Goal: Book appointment/travel/reservation

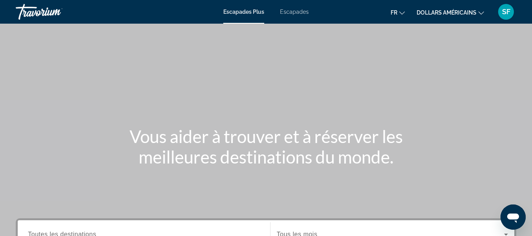
click at [240, 64] on div "Contenu principal" at bounding box center [266, 118] width 532 height 236
click at [294, 11] on font "Escapades" at bounding box center [294, 12] width 29 height 6
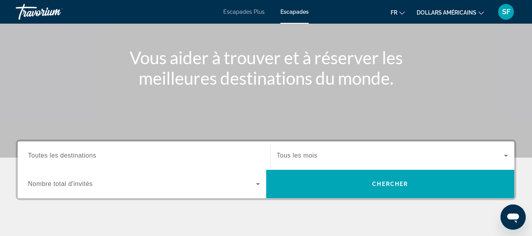
scroll to position [118, 0]
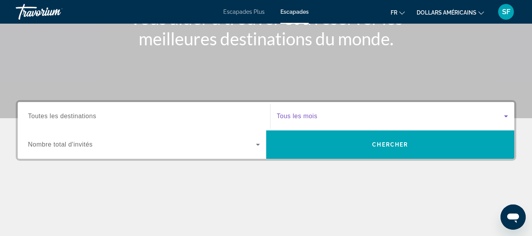
click at [506, 115] on icon "Search widget" at bounding box center [505, 115] width 9 height 9
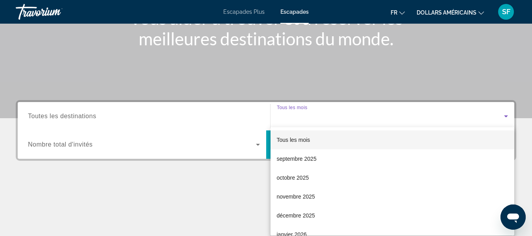
scroll to position [192, 0]
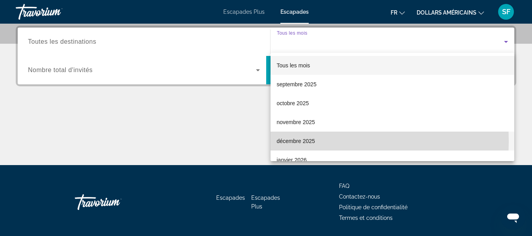
click at [309, 141] on font "décembre 2025" at bounding box center [296, 141] width 38 height 6
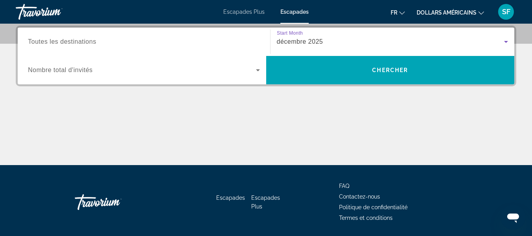
click at [259, 68] on icon "Search widget" at bounding box center [257, 69] width 9 height 9
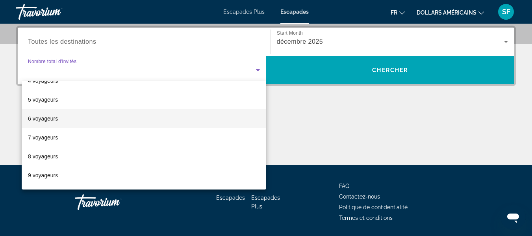
scroll to position [79, 0]
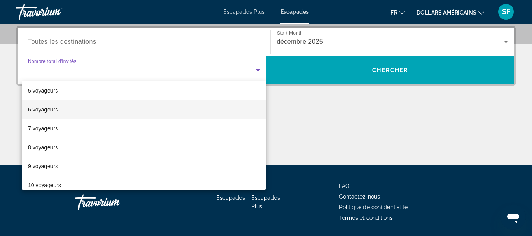
click at [44, 111] on font "6 voyageurs" at bounding box center [43, 109] width 30 height 6
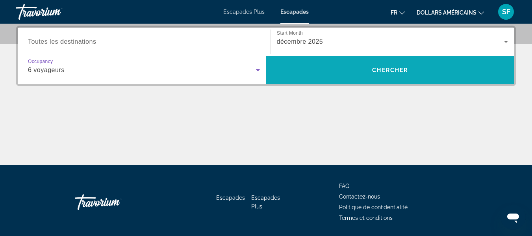
click at [294, 67] on span "Search widget" at bounding box center [390, 70] width 248 height 19
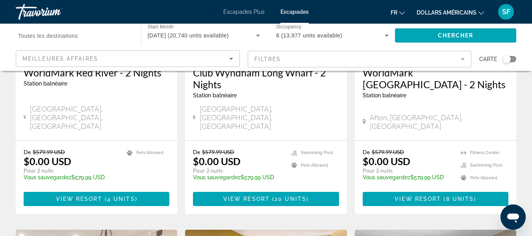
scroll to position [472, 0]
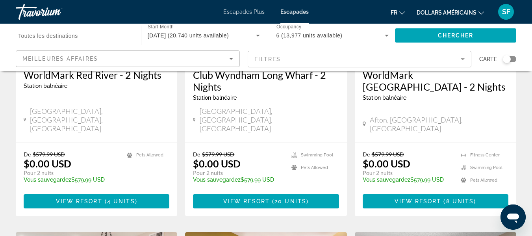
click at [60, 38] on span "Toutes les destinations" at bounding box center [48, 36] width 60 height 6
click at [60, 38] on input "Destination Toutes les destinations" at bounding box center [74, 35] width 113 height 9
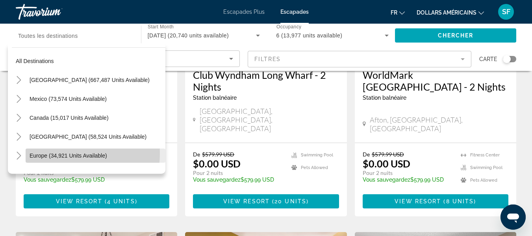
click at [45, 153] on span "Europe (34,921 units available)" at bounding box center [69, 155] width 78 height 6
type input "**********"
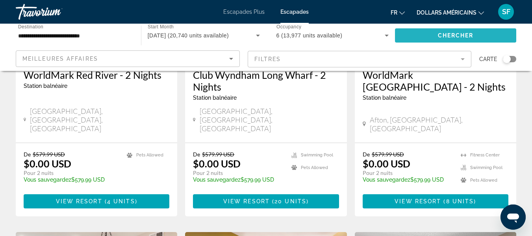
click at [409, 35] on span "Search widget" at bounding box center [455, 35] width 121 height 19
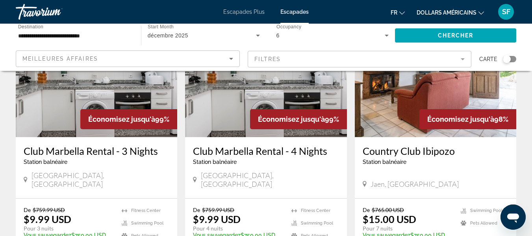
scroll to position [669, 0]
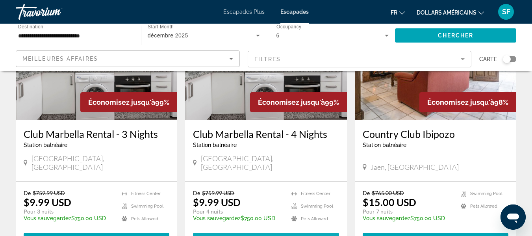
click at [261, 235] on span "View Resort" at bounding box center [247, 239] width 46 height 6
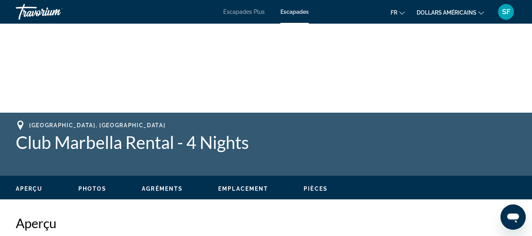
scroll to position [197, 0]
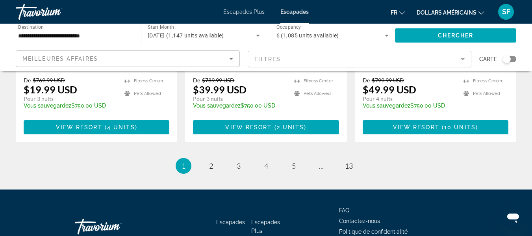
scroll to position [1085, 0]
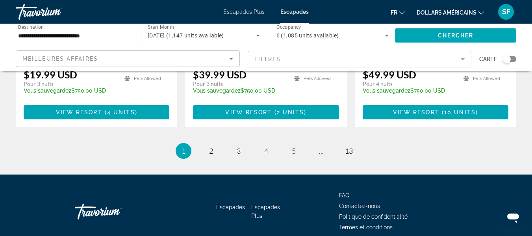
click at [463, 61] on mat-form-field "Filtres" at bounding box center [360, 59] width 224 height 17
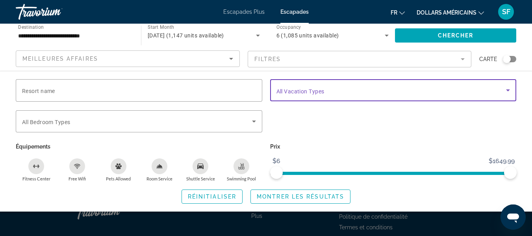
click at [507, 89] on icon "Search widget" at bounding box center [507, 89] width 9 height 9
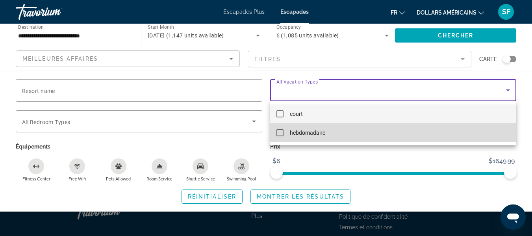
click at [340, 132] on mat-option "hebdomadaire" at bounding box center [393, 132] width 246 height 19
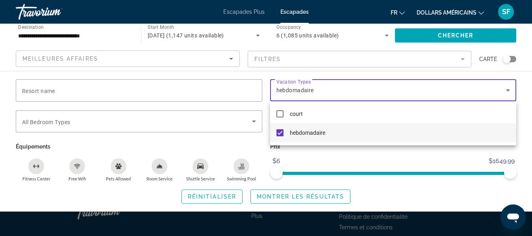
click at [451, 35] on div at bounding box center [266, 118] width 532 height 236
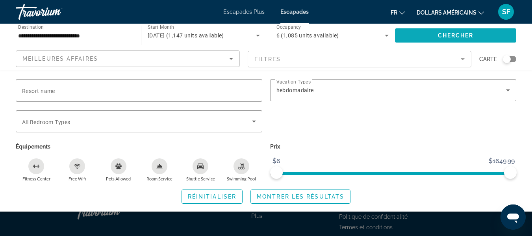
click at [447, 38] on span "Chercher" at bounding box center [456, 35] width 36 height 6
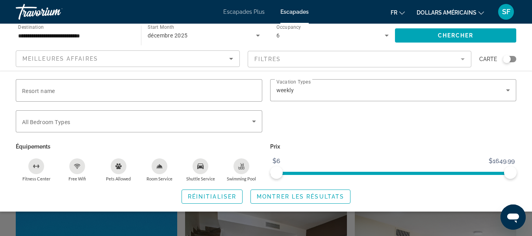
scroll to position [157, 0]
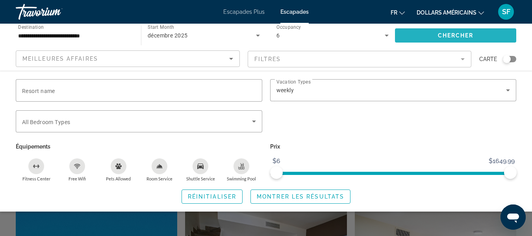
click at [440, 41] on span "Search widget" at bounding box center [455, 35] width 121 height 19
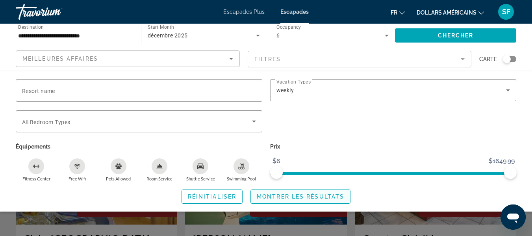
click at [284, 196] on span "Montrer les résultats" at bounding box center [300, 196] width 87 height 6
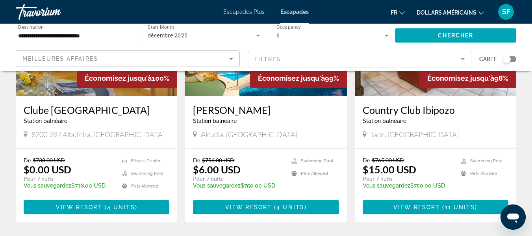
scroll to position [168, 0]
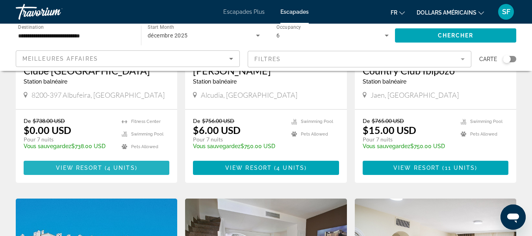
click at [112, 167] on span "4 units" at bounding box center [121, 167] width 28 height 6
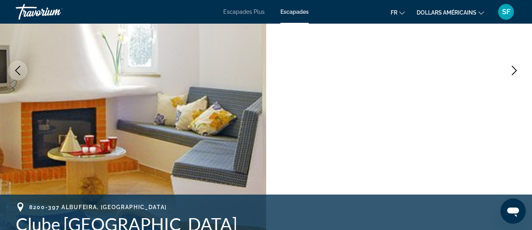
scroll to position [114, 0]
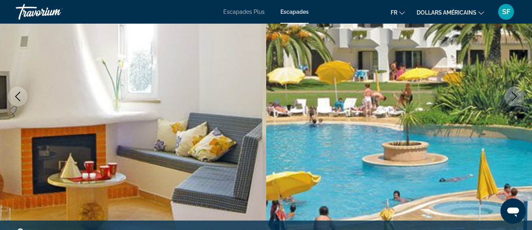
click at [512, 98] on icon "Next image" at bounding box center [513, 96] width 9 height 9
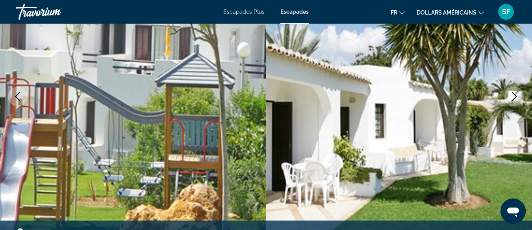
click at [512, 96] on icon "Next image" at bounding box center [513, 96] width 9 height 9
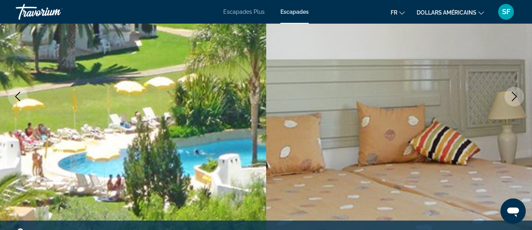
click at [512, 96] on icon "Next image" at bounding box center [513, 96] width 9 height 9
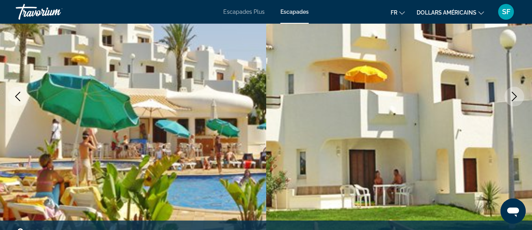
click at [512, 96] on icon "Next image" at bounding box center [513, 96] width 9 height 9
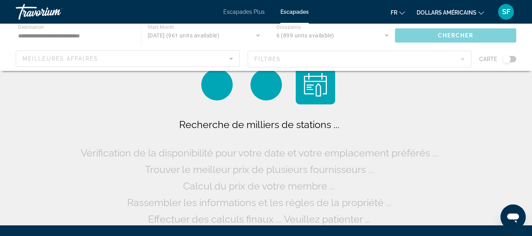
click at [256, 11] on font "Escapades Plus" at bounding box center [243, 12] width 41 height 6
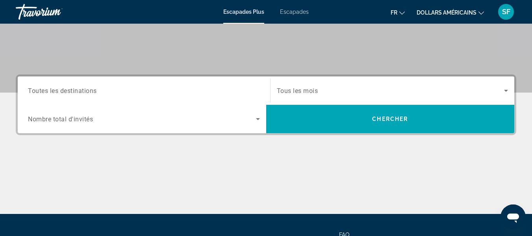
scroll to position [157, 0]
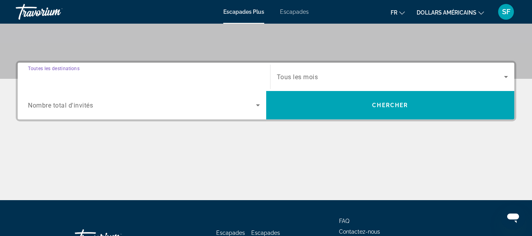
click at [176, 75] on input "Destination Toutes les destinations" at bounding box center [144, 76] width 232 height 9
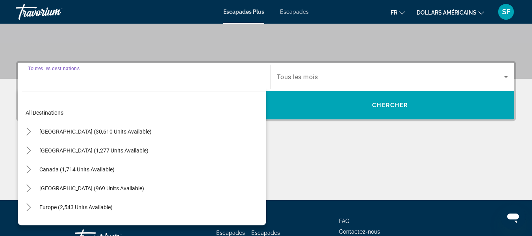
scroll to position [192, 0]
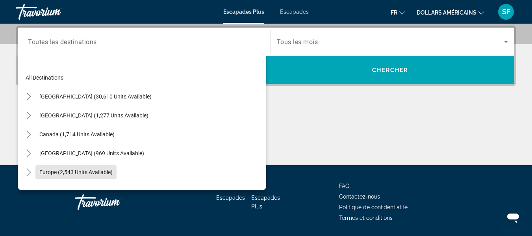
drag, startPoint x: 54, startPoint y: 172, endPoint x: 60, endPoint y: 172, distance: 5.9
click at [55, 172] on span "Europe (2,543 units available)" at bounding box center [75, 172] width 73 height 6
type input "**********"
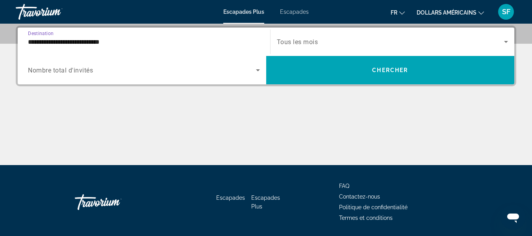
click at [347, 45] on span "Search widget" at bounding box center [390, 41] width 227 height 9
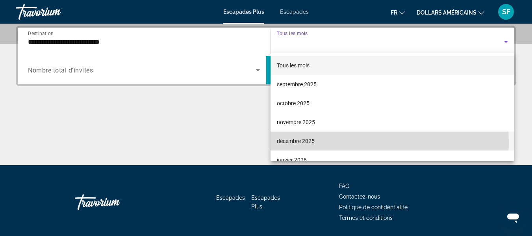
click at [311, 142] on font "décembre 2025" at bounding box center [296, 141] width 38 height 6
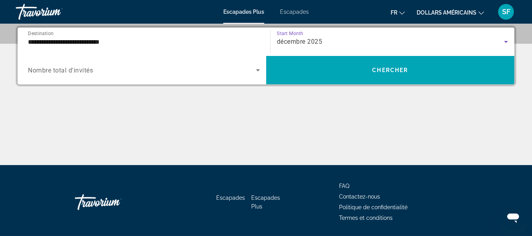
click at [258, 67] on icon "Search widget" at bounding box center [257, 69] width 9 height 9
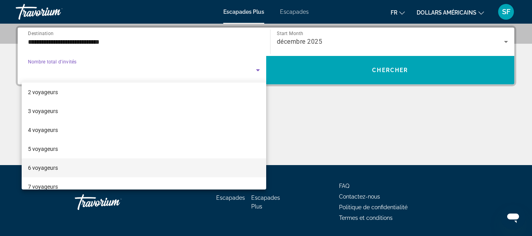
scroll to position [39, 0]
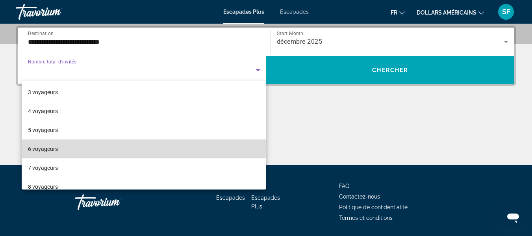
click at [164, 145] on mat-option "6 voyageurs" at bounding box center [144, 148] width 244 height 19
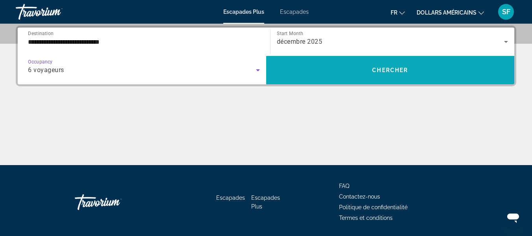
click at [374, 64] on span "Search widget" at bounding box center [390, 70] width 248 height 19
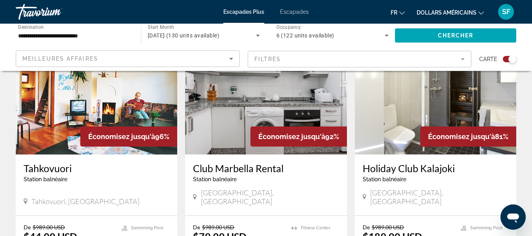
scroll to position [630, 0]
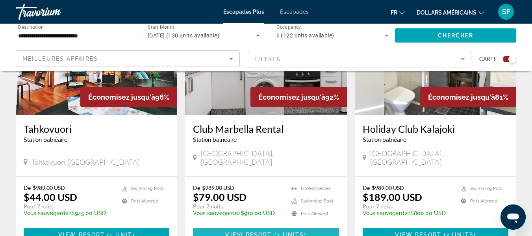
click at [273, 231] on span "Contenu principal" at bounding box center [273, 234] width 2 height 6
